Goal: Information Seeking & Learning: Learn about a topic

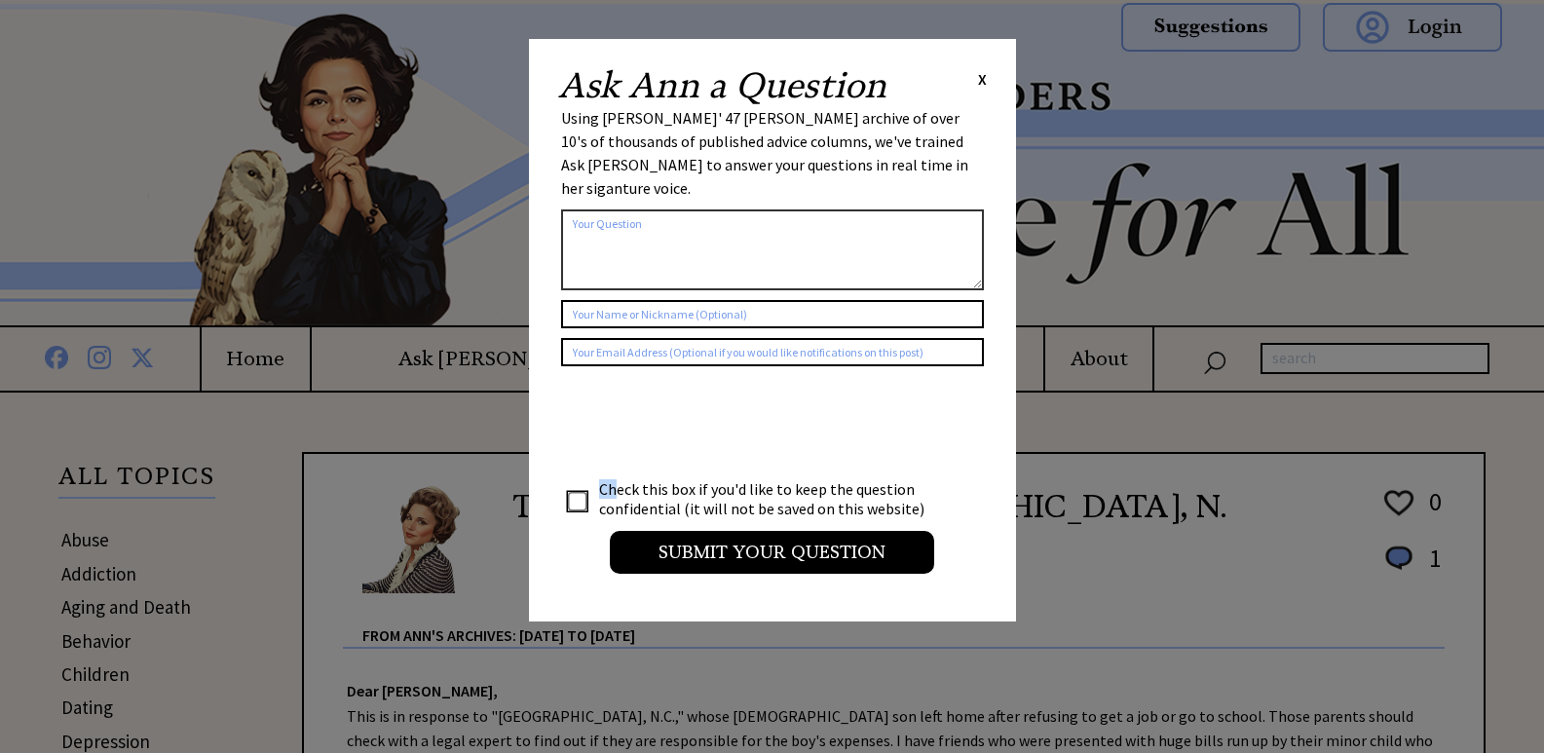
drag, startPoint x: 599, startPoint y: 471, endPoint x: 924, endPoint y: 491, distance: 325.8
click at [930, 498] on div "Check this box if you'd like to keep the question confidential (it will not be …" at bounding box center [772, 503] width 423 height 55
click at [980, 81] on span "X" at bounding box center [982, 78] width 9 height 19
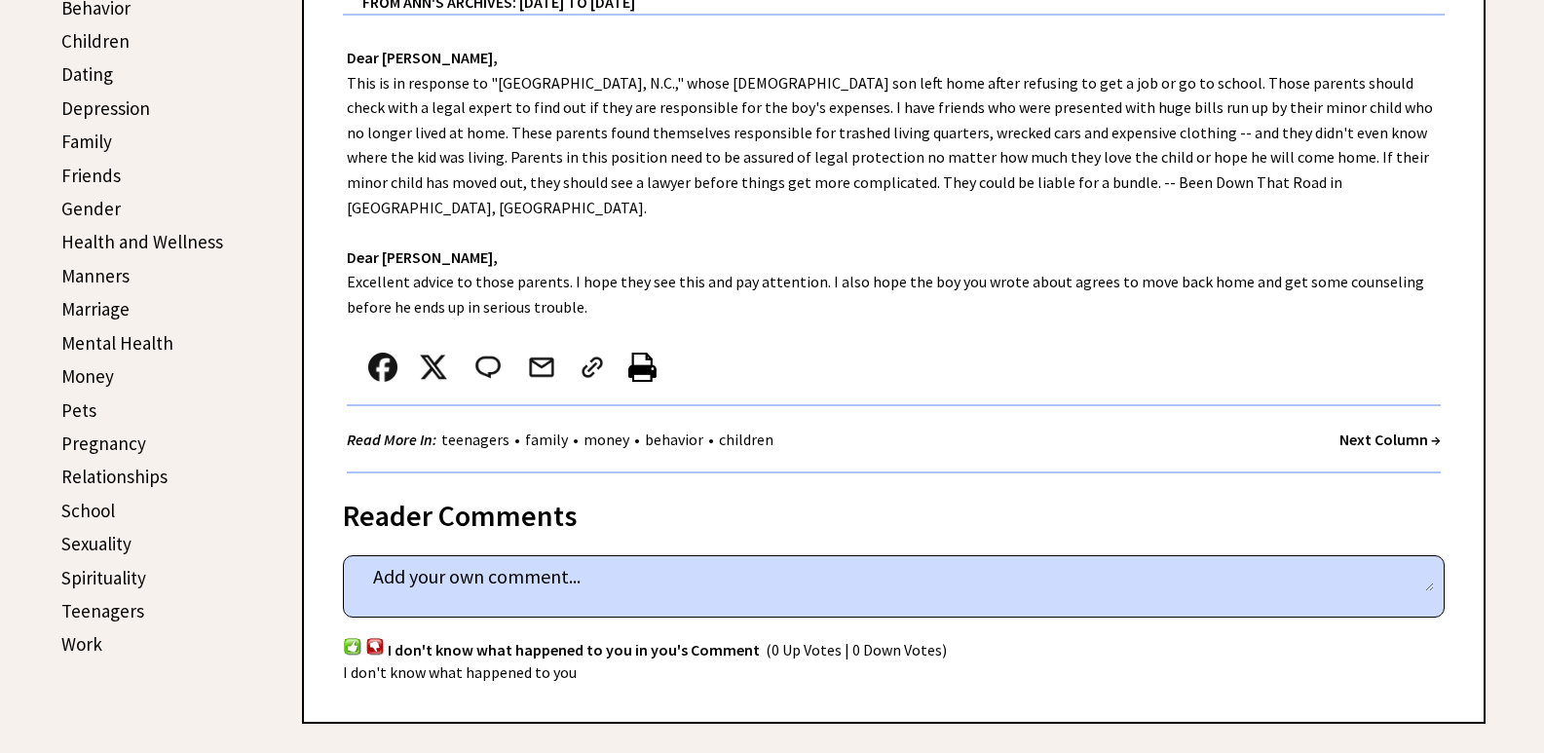
scroll to position [682, 0]
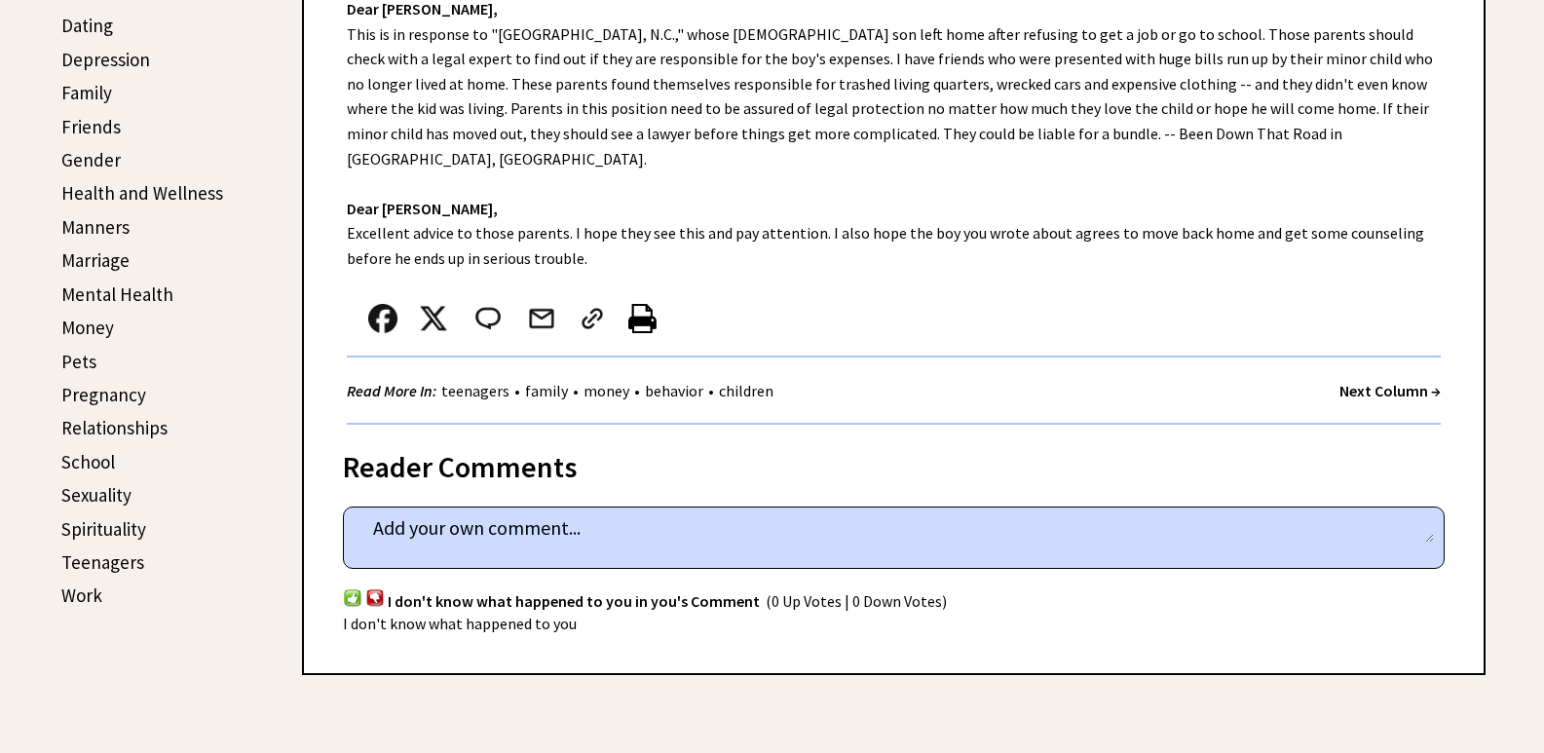
click at [91, 93] on link "Family" at bounding box center [86, 92] width 51 height 23
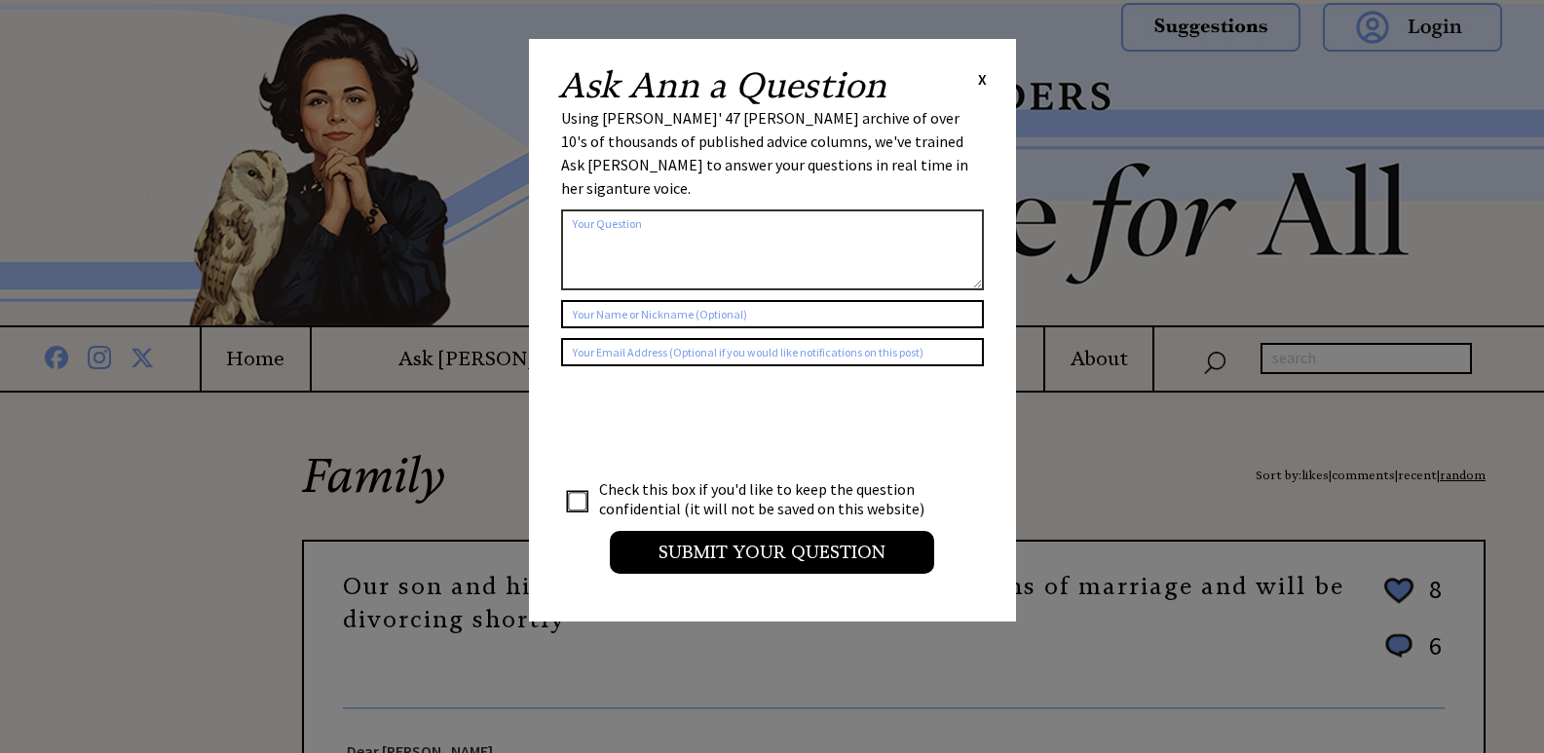
click at [577, 492] on input "checkbox" at bounding box center [577, 501] width 19 height 19
checkbox input "true"
click at [978, 79] on span "X" at bounding box center [982, 78] width 9 height 19
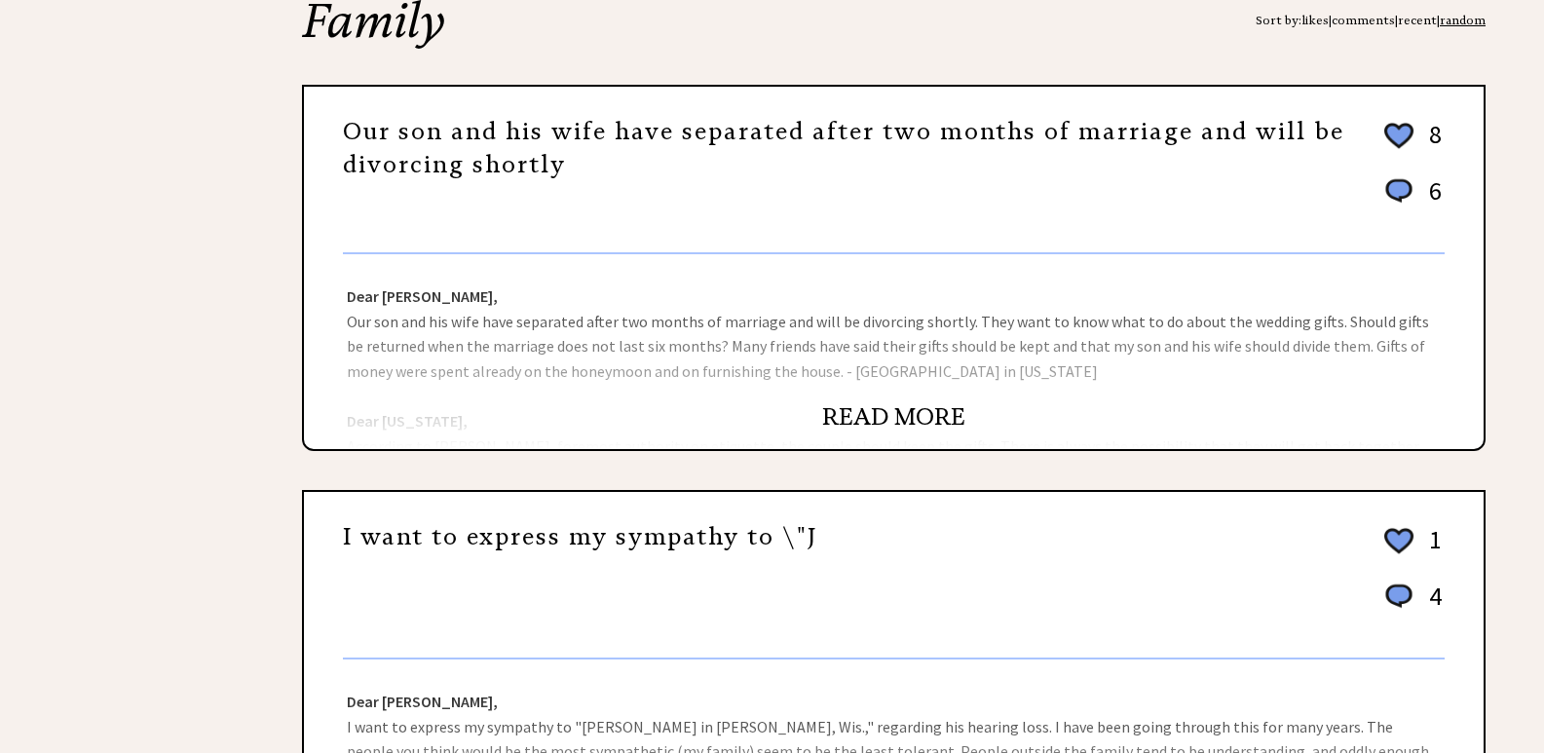
scroll to position [487, 0]
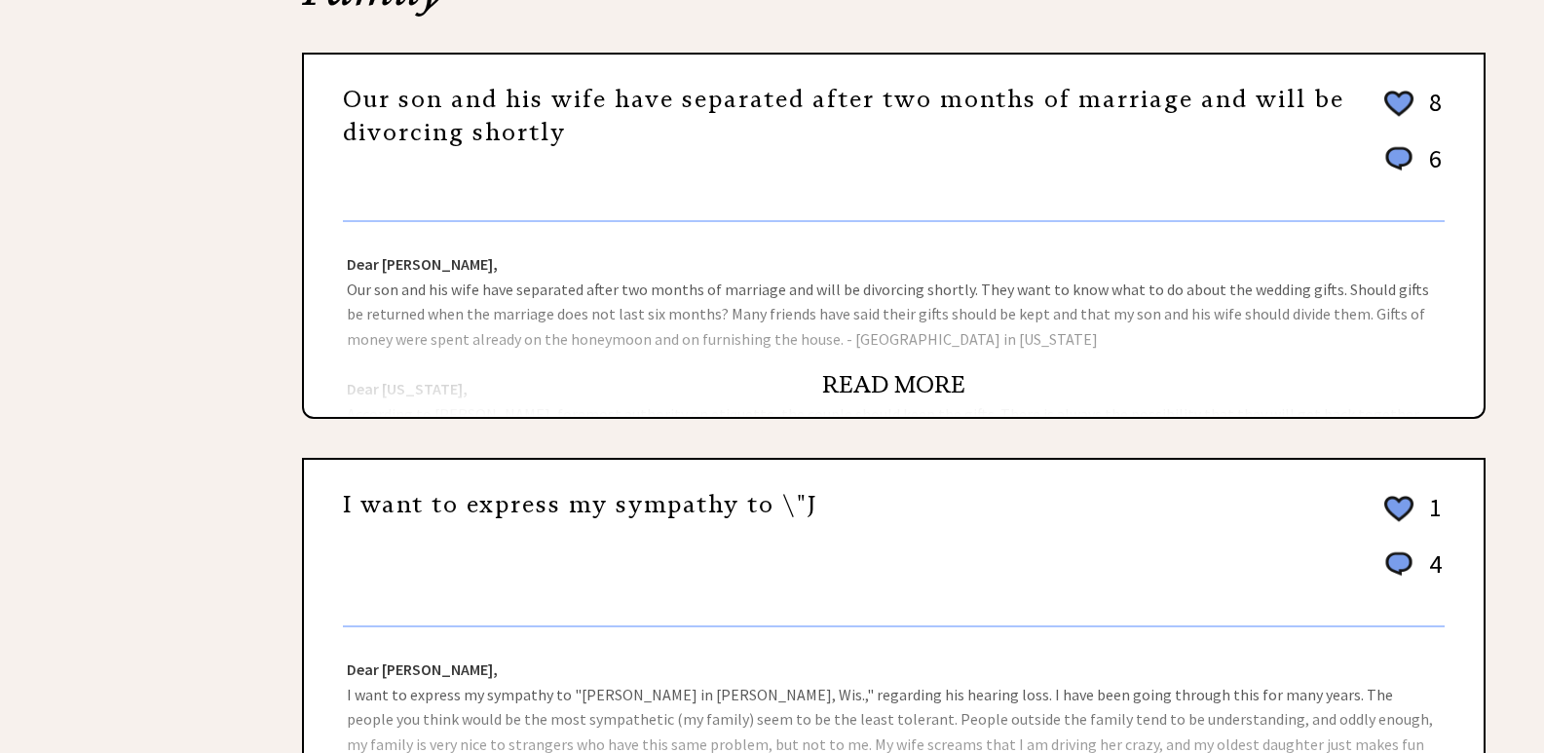
click at [635, 511] on link "I want to express my sympathy to \"J" at bounding box center [580, 504] width 474 height 29
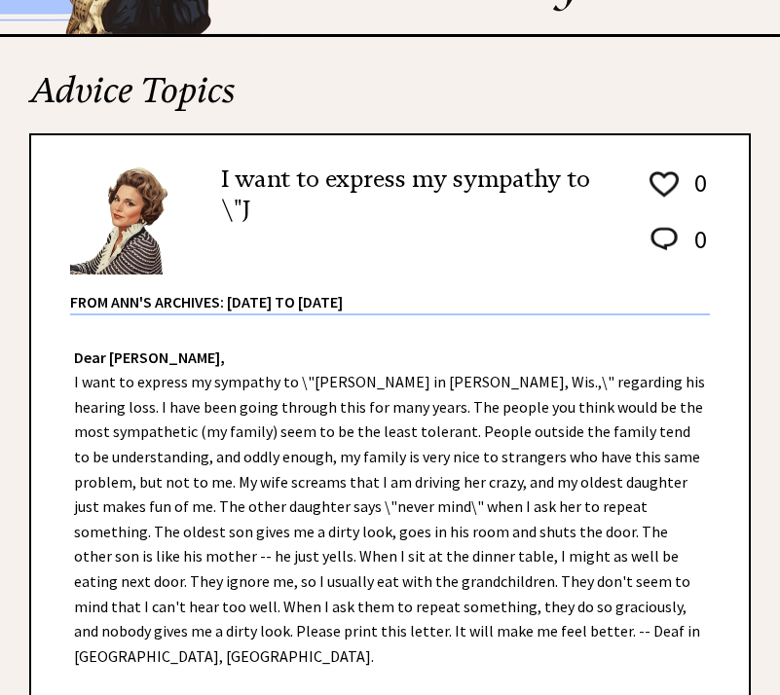
scroll to position [195, 0]
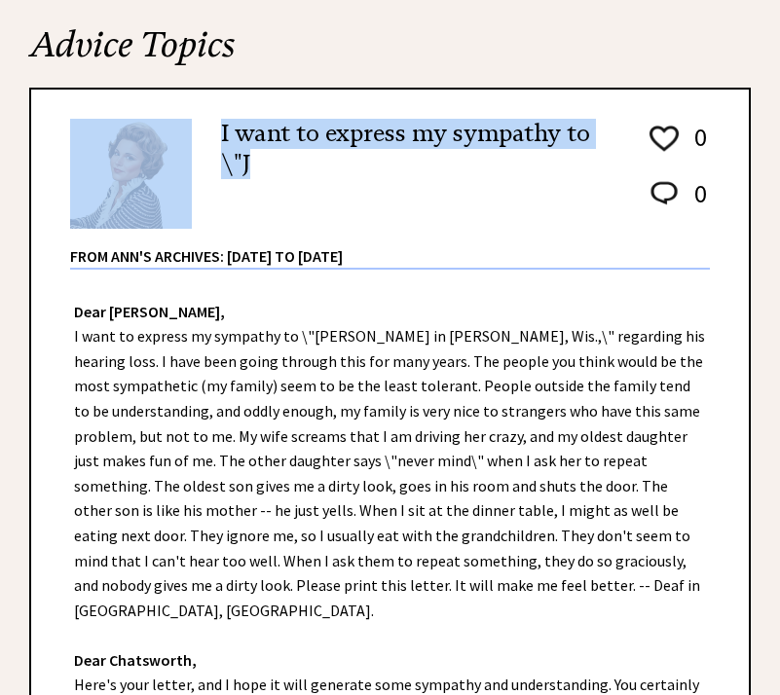
drag, startPoint x: 220, startPoint y: 130, endPoint x: 271, endPoint y: 167, distance: 62.2
click at [271, 167] on div "I want to express my sympathy to \"J 0 0 0 0 From Ann's Archives: [DATE] to [DA…" at bounding box center [390, 187] width 640 height 166
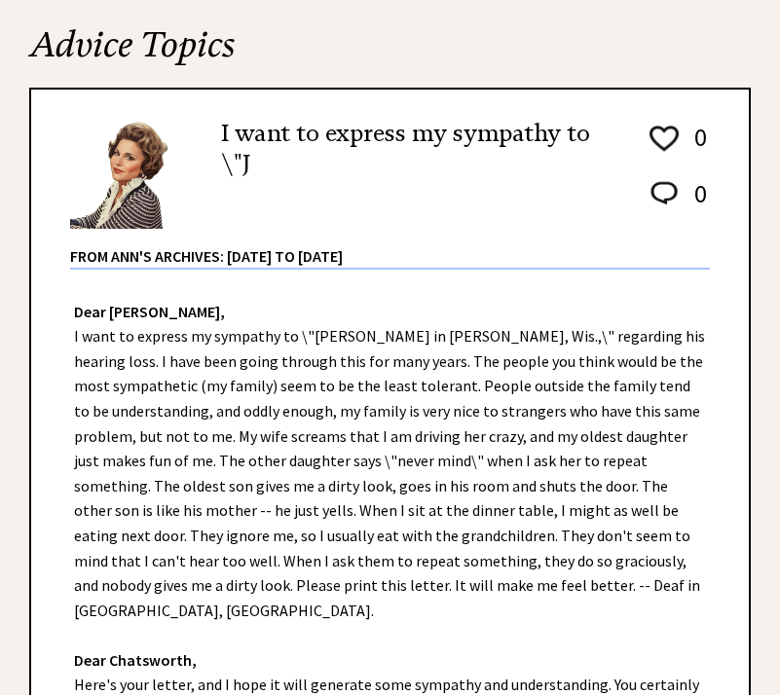
click at [495, 188] on div "I want to express my sympathy to \"J 0 0 0 0 From Ann's Archives: [DATE] to [DA…" at bounding box center [390, 187] width 640 height 166
click at [459, 126] on h2 "I want to express my sympathy to \"J" at bounding box center [419, 149] width 396 height 60
drag, startPoint x: 456, startPoint y: 134, endPoint x: 558, endPoint y: 132, distance: 102.3
click at [558, 132] on h2 "I want to express my sympathy to \"J" at bounding box center [419, 149] width 396 height 60
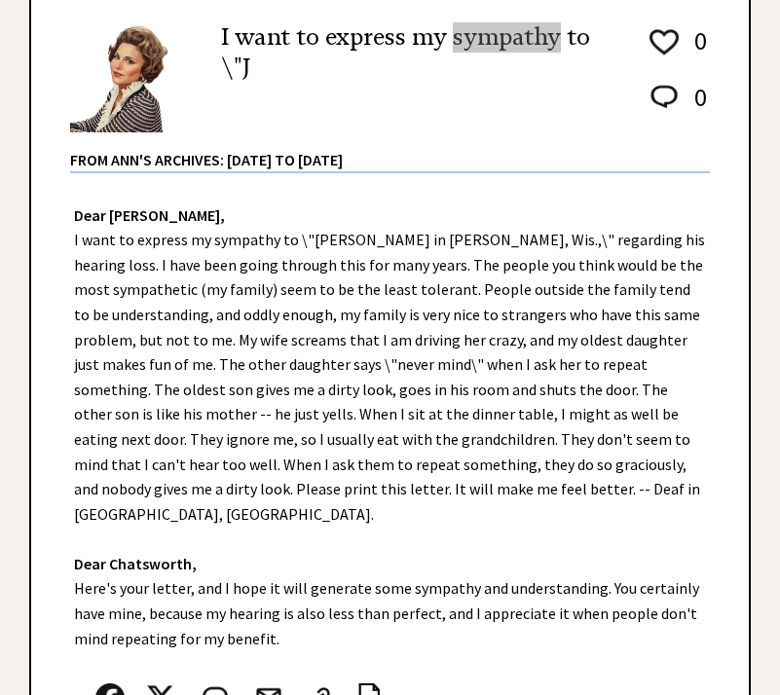
scroll to position [292, 0]
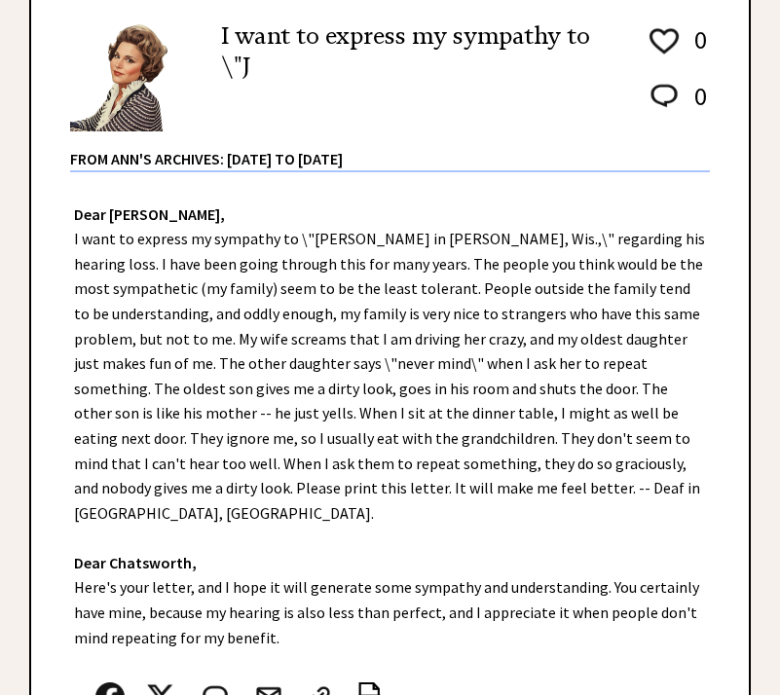
click at [603, 230] on div "Dear [PERSON_NAME], Dear [PERSON_NAME], Here's your letter, and I hope it will …" at bounding box center [390, 497] width 718 height 651
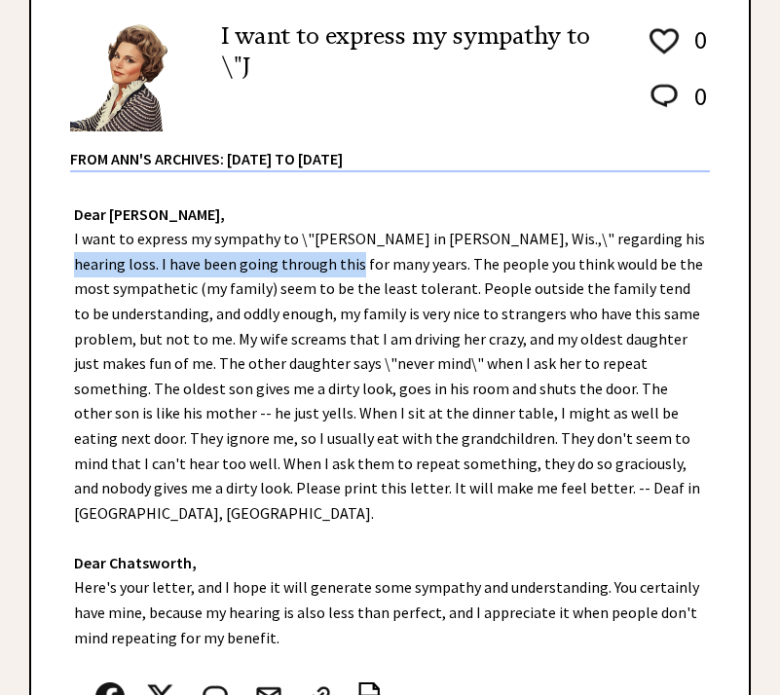
drag, startPoint x: 612, startPoint y: 239, endPoint x: 292, endPoint y: 270, distance: 320.9
click at [292, 270] on div "Dear [PERSON_NAME], Dear [PERSON_NAME], Here's your letter, and I hope it will …" at bounding box center [390, 497] width 718 height 651
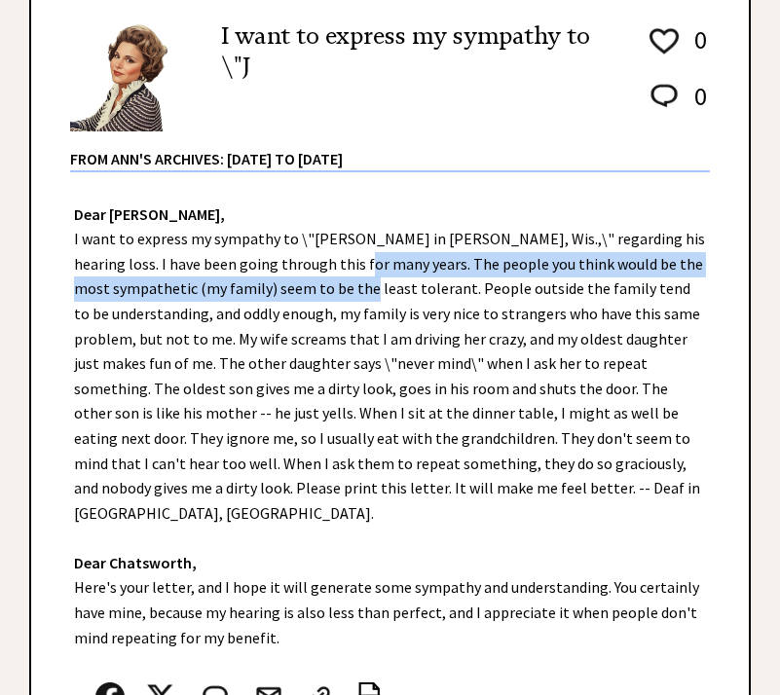
drag, startPoint x: 299, startPoint y: 266, endPoint x: 306, endPoint y: 291, distance: 26.2
click at [306, 291] on div "Dear [PERSON_NAME], Dear [PERSON_NAME], Here's your letter, and I hope it will …" at bounding box center [390, 497] width 718 height 651
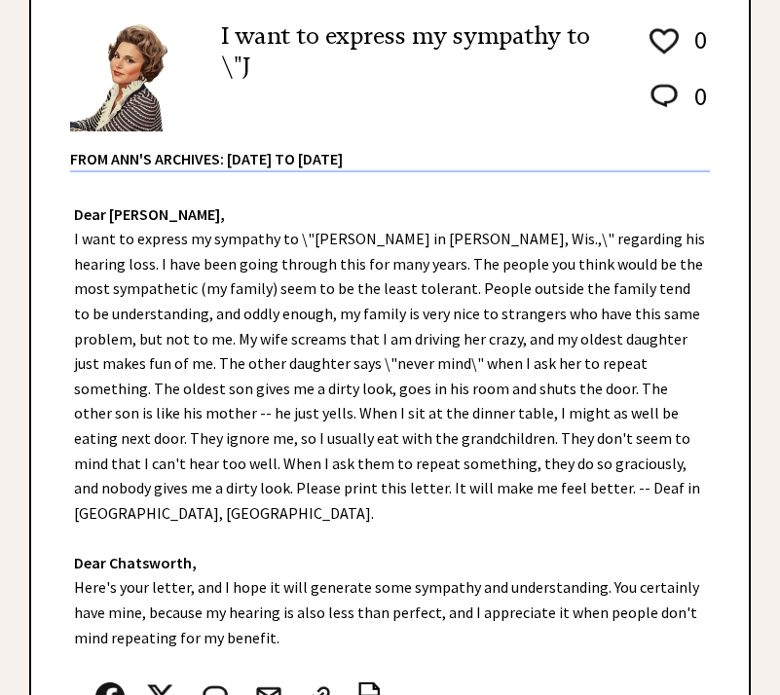
click at [405, 427] on div "Dear [PERSON_NAME], Dear [PERSON_NAME], Here's your letter, and I hope it will …" at bounding box center [390, 497] width 718 height 651
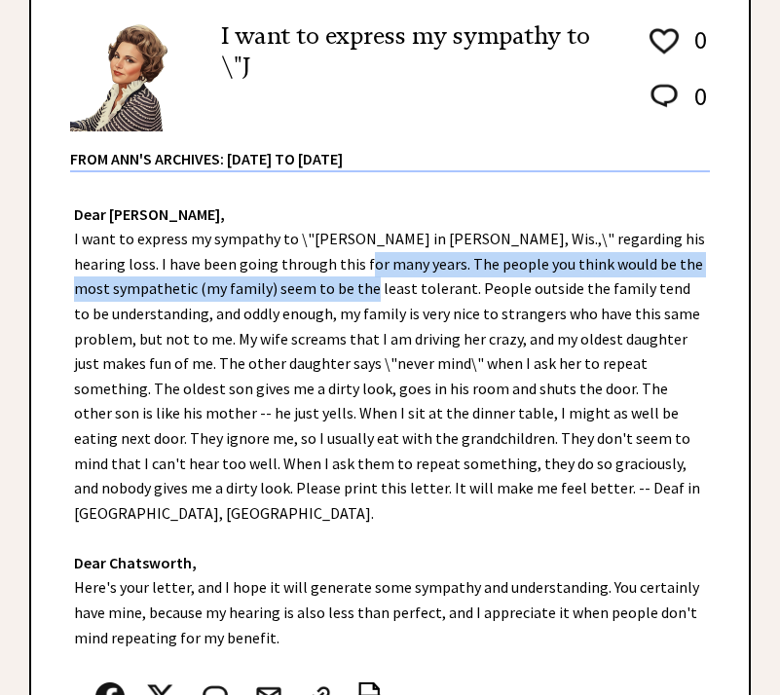
drag, startPoint x: 297, startPoint y: 266, endPoint x: 306, endPoint y: 295, distance: 30.5
click at [306, 295] on div "Dear [PERSON_NAME], Dear [PERSON_NAME], Here's your letter, and I hope it will …" at bounding box center [390, 497] width 718 height 651
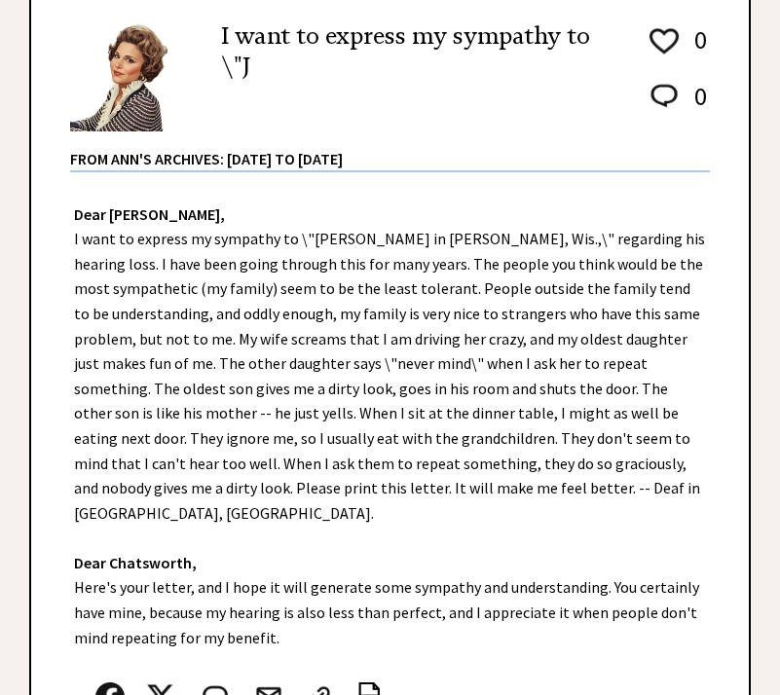
click at [346, 293] on div "Dear [PERSON_NAME], Dear [PERSON_NAME], Here's your letter, and I hope it will …" at bounding box center [390, 497] width 718 height 651
click at [317, 282] on div "Dear [PERSON_NAME], Dear [PERSON_NAME], Here's your letter, and I hope it will …" at bounding box center [390, 497] width 718 height 651
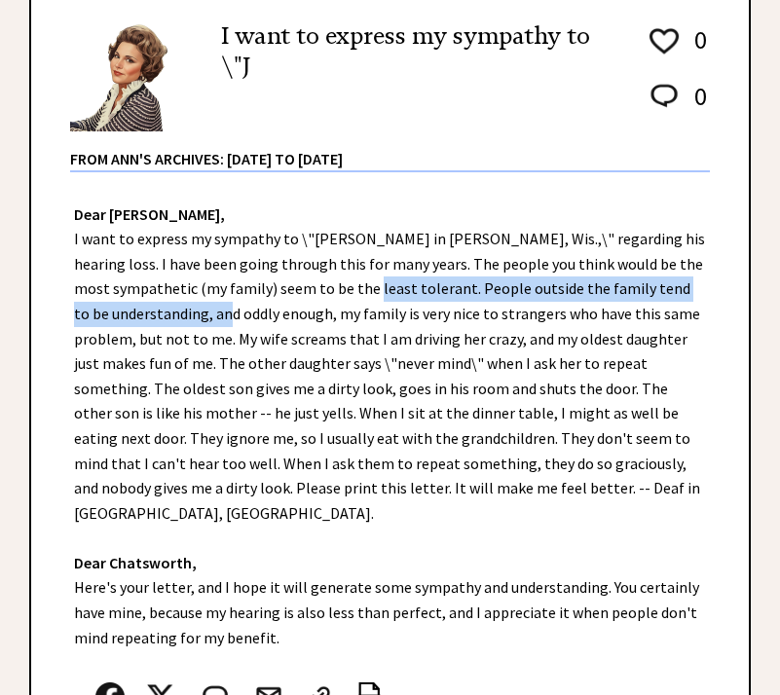
drag, startPoint x: 312, startPoint y: 286, endPoint x: 167, endPoint y: 320, distance: 149.1
click at [167, 320] on div "Dear [PERSON_NAME], Dear [PERSON_NAME], Here's your letter, and I hope it will …" at bounding box center [390, 497] width 718 height 651
click at [331, 296] on div "Dear [PERSON_NAME], Dear [PERSON_NAME], Here's your letter, and I hope it will …" at bounding box center [390, 497] width 718 height 651
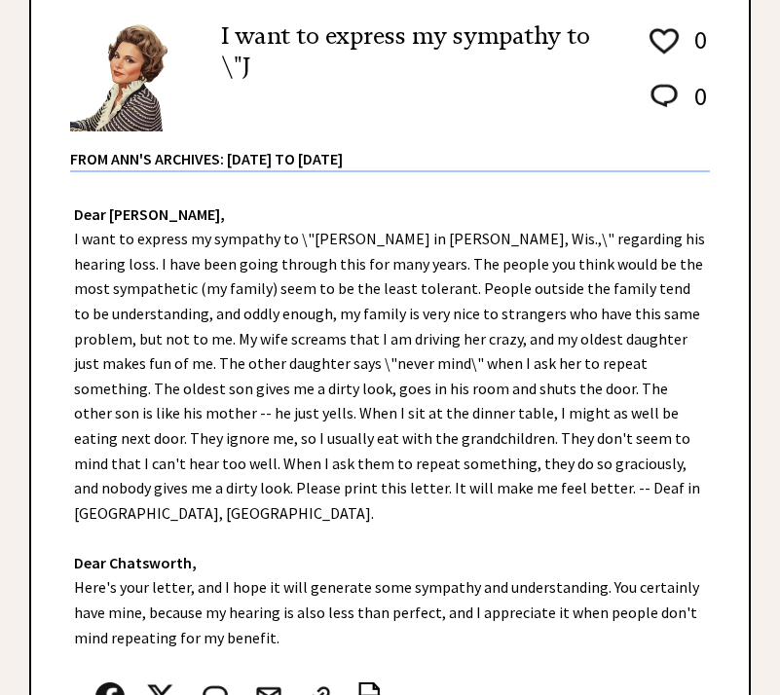
click at [274, 278] on div "Dear [PERSON_NAME], Dear [PERSON_NAME], Here's your letter, and I hope it will …" at bounding box center [390, 497] width 718 height 651
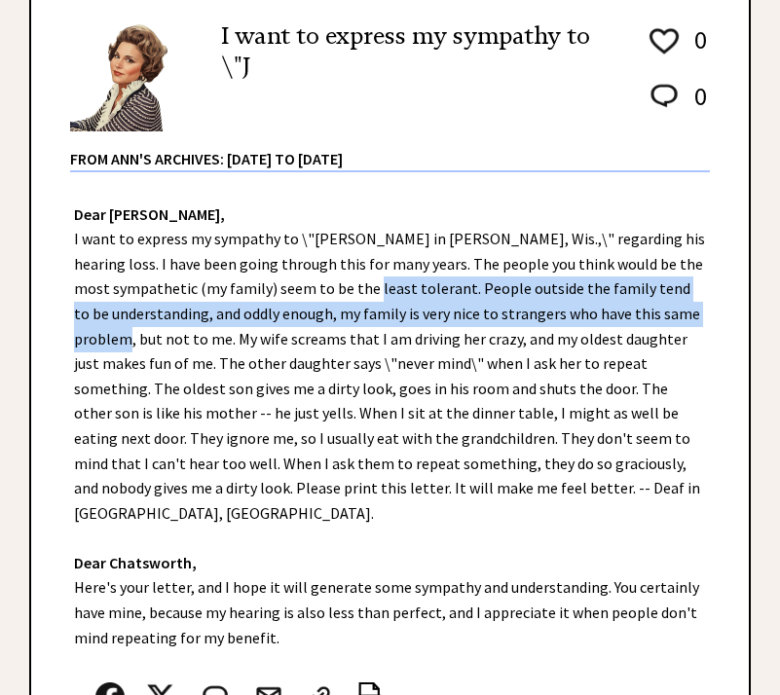
drag, startPoint x: 312, startPoint y: 286, endPoint x: 671, endPoint y: 322, distance: 361.1
click at [671, 322] on div "Dear [PERSON_NAME], Dear [PERSON_NAME], Here's your letter, and I hope it will …" at bounding box center [390, 497] width 718 height 651
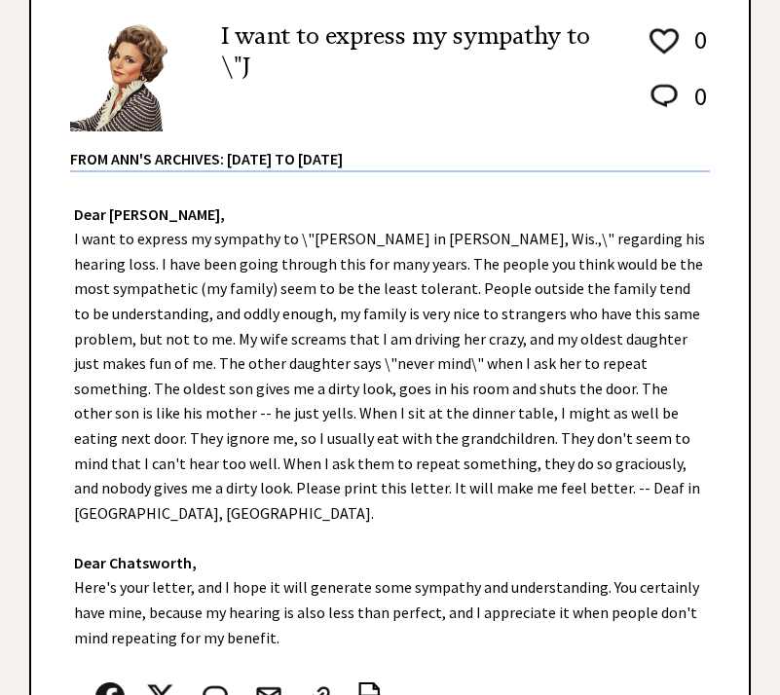
click at [568, 347] on div "Dear [PERSON_NAME], Dear [PERSON_NAME], Here's your letter, and I hope it will …" at bounding box center [390, 497] width 718 height 651
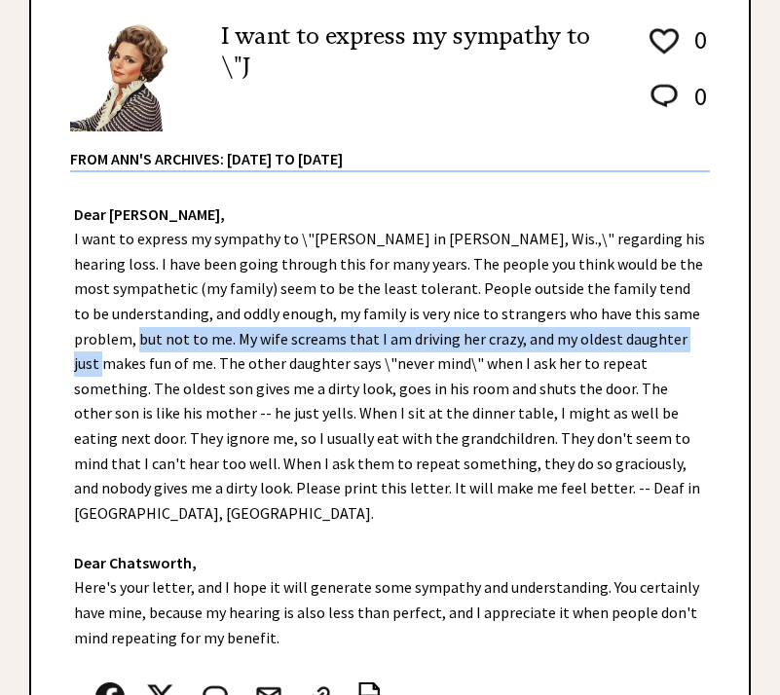
drag, startPoint x: 680, startPoint y: 312, endPoint x: 626, endPoint y: 341, distance: 61.0
click at [626, 341] on div "Dear [PERSON_NAME], Dear [PERSON_NAME], Here's your letter, and I hope it will …" at bounding box center [390, 497] width 718 height 651
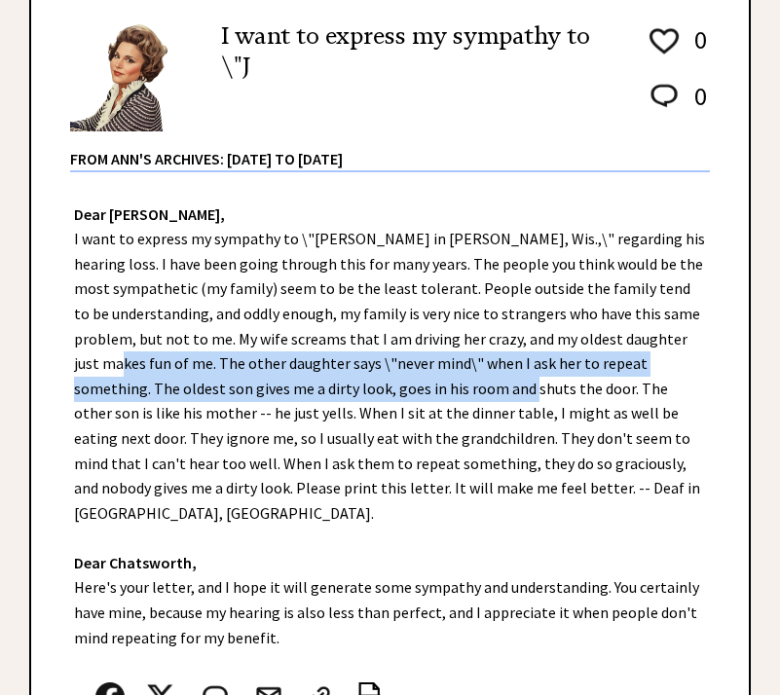
drag, startPoint x: 636, startPoint y: 343, endPoint x: 346, endPoint y: 390, distance: 293.9
click at [346, 390] on div "Dear [PERSON_NAME], Dear [PERSON_NAME], Here's your letter, and I hope it will …" at bounding box center [390, 497] width 718 height 651
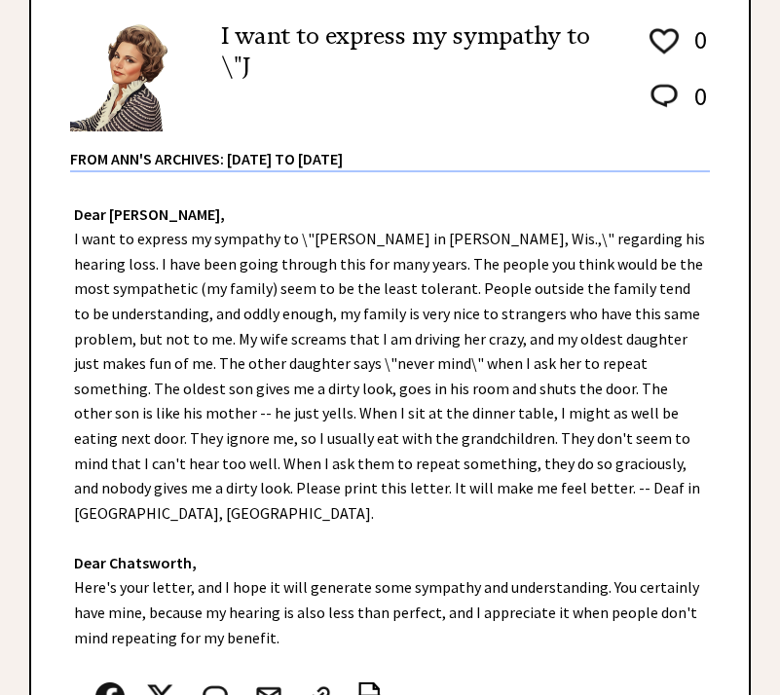
click at [459, 507] on div "Dear [PERSON_NAME], Dear [PERSON_NAME], Here's your letter, and I hope it will …" at bounding box center [390, 497] width 718 height 651
drag, startPoint x: 217, startPoint y: 463, endPoint x: 294, endPoint y: 473, distance: 77.7
click at [294, 473] on div "Dear [PERSON_NAME], Dear [PERSON_NAME], Here's your letter, and I hope it will …" at bounding box center [390, 497] width 718 height 651
drag, startPoint x: 322, startPoint y: 464, endPoint x: 507, endPoint y: 471, distance: 185.2
click at [507, 471] on div "Dear [PERSON_NAME], Dear [PERSON_NAME], Here's your letter, and I hope it will …" at bounding box center [390, 497] width 718 height 651
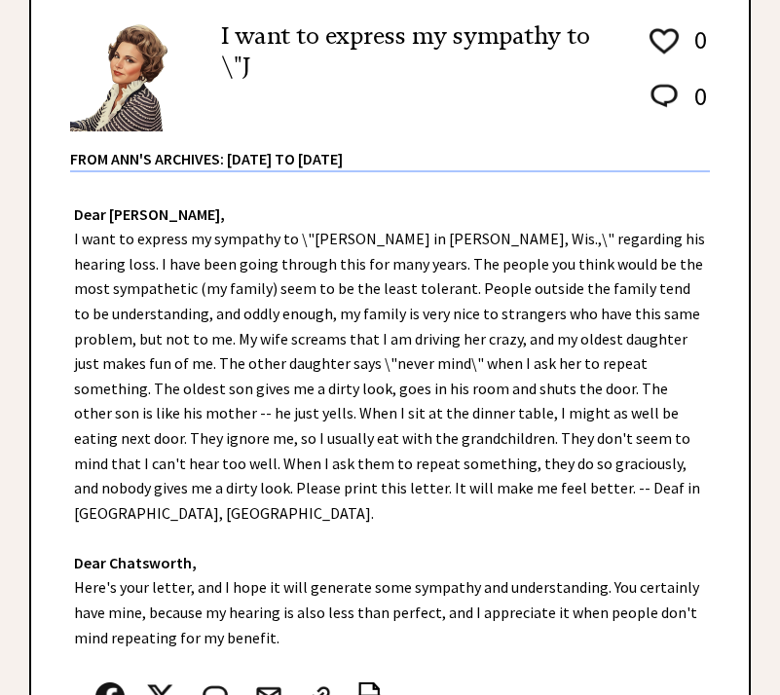
click at [544, 502] on div "Dear [PERSON_NAME], Dear [PERSON_NAME], Here's your letter, and I hope it will …" at bounding box center [390, 497] width 718 height 651
click at [228, 491] on div "Dear [PERSON_NAME], Dear [PERSON_NAME], Here's your letter, and I hope it will …" at bounding box center [390, 497] width 718 height 651
click at [221, 496] on div "Dear [PERSON_NAME], Dear [PERSON_NAME], Here's your letter, and I hope it will …" at bounding box center [390, 497] width 718 height 651
drag, startPoint x: 224, startPoint y: 492, endPoint x: 396, endPoint y: 484, distance: 172.5
click at [396, 484] on div "Dear [PERSON_NAME], Dear [PERSON_NAME], Here's your letter, and I hope it will …" at bounding box center [390, 497] width 718 height 651
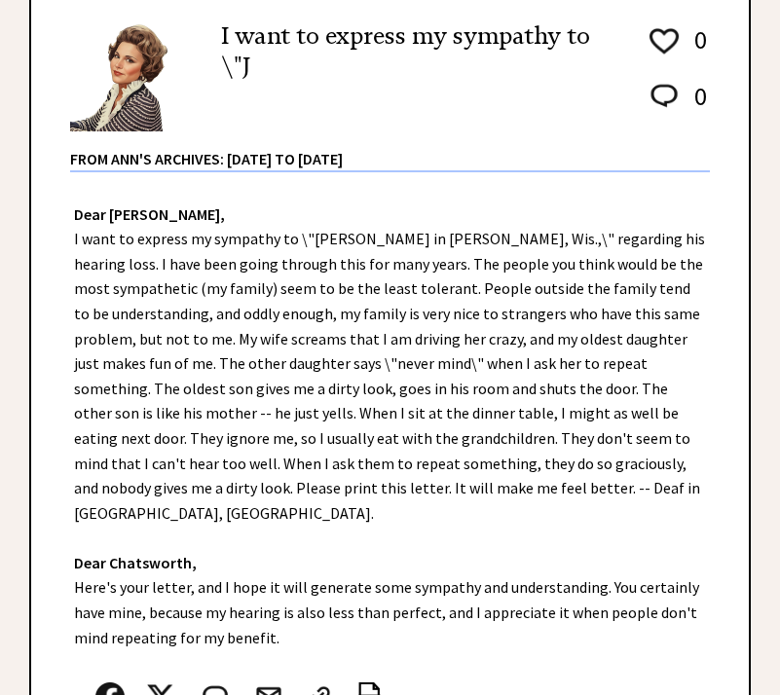
click at [196, 536] on div "Dear [PERSON_NAME], Dear [PERSON_NAME], Here's your letter, and I hope it will …" at bounding box center [390, 497] width 718 height 651
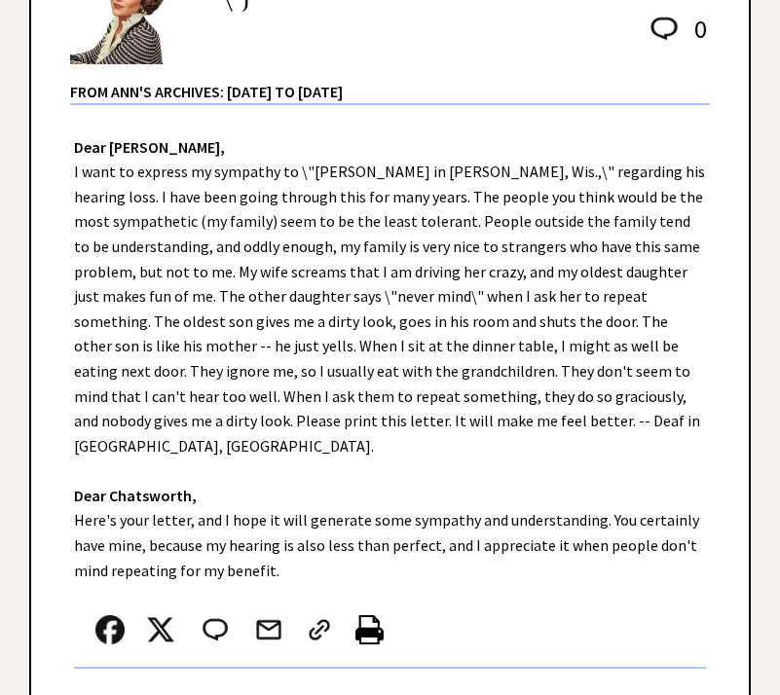
scroll to position [390, 0]
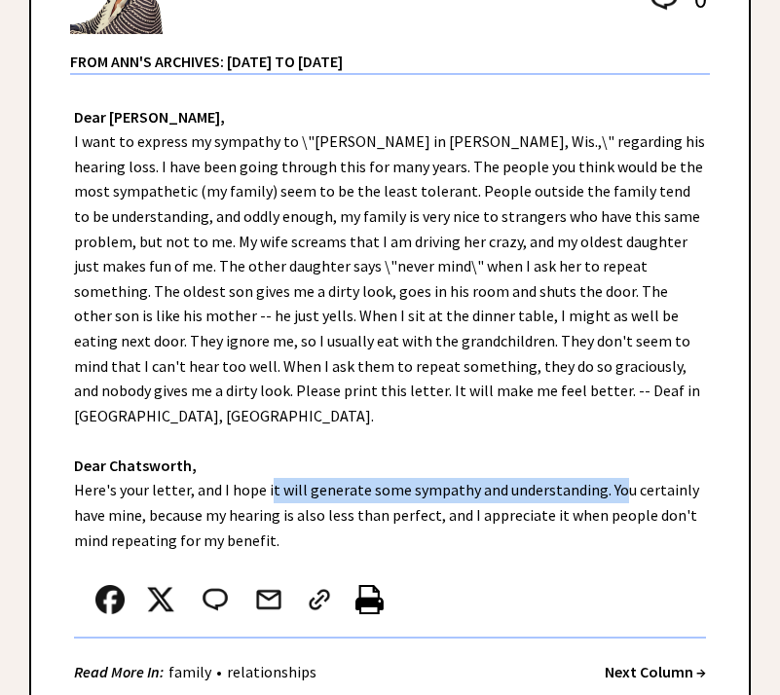
drag, startPoint x: 261, startPoint y: 464, endPoint x: 598, endPoint y: 454, distance: 337.1
click at [598, 454] on div "Dear [PERSON_NAME], Dear [PERSON_NAME], Here's your letter, and I hope it will …" at bounding box center [390, 400] width 718 height 651
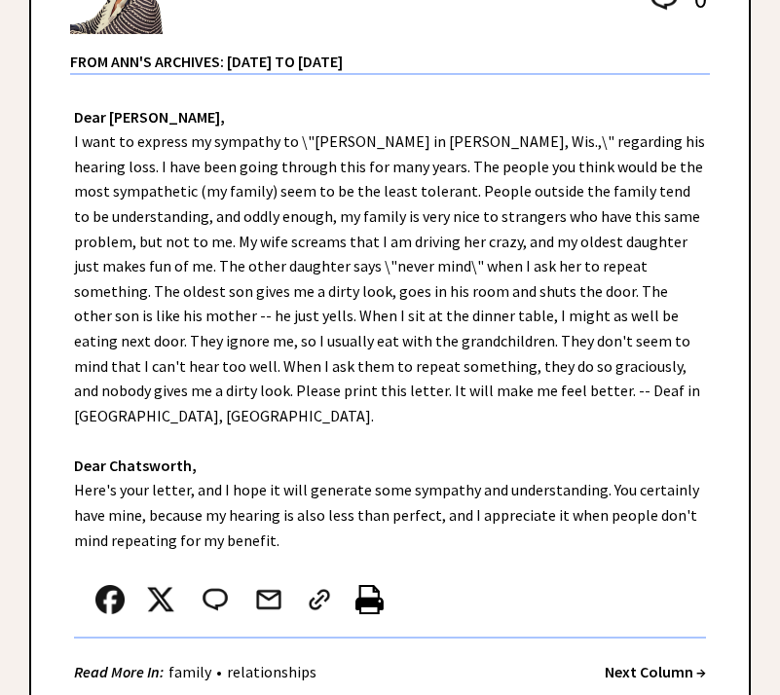
click at [529, 513] on div "Dear [PERSON_NAME], Dear [PERSON_NAME], Here's your letter, and I hope it will …" at bounding box center [390, 400] width 718 height 651
drag, startPoint x: 596, startPoint y: 470, endPoint x: 307, endPoint y: 508, distance: 291.7
click at [307, 508] on div "Dear [PERSON_NAME], Dear [PERSON_NAME], Here's your letter, and I hope it will …" at bounding box center [390, 400] width 718 height 651
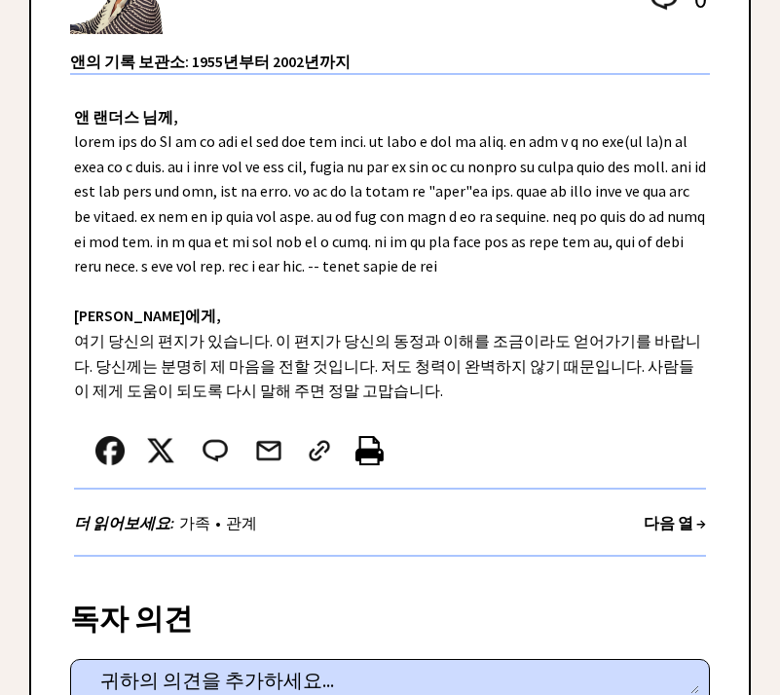
click at [300, 91] on div "앤 랜더스 님께, [PERSON_NAME]에게, 여기 당신의 편지가 있습니다. 이 편지가 당신의 동정과 이해를 조금이라도 얻어가기를 바랍니다.…" at bounding box center [390, 326] width 718 height 502
